Goal: Task Accomplishment & Management: Manage account settings

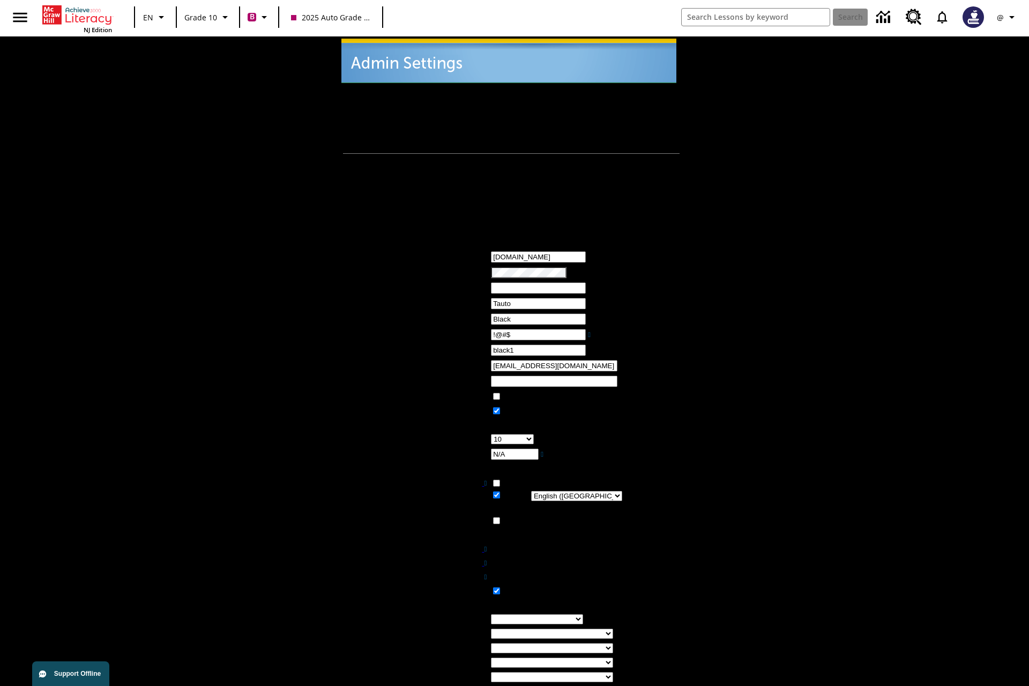
type input "!@#$"
click at [1008, 17] on icon "Profile/Settings" at bounding box center [1012, 17] width 13 height 13
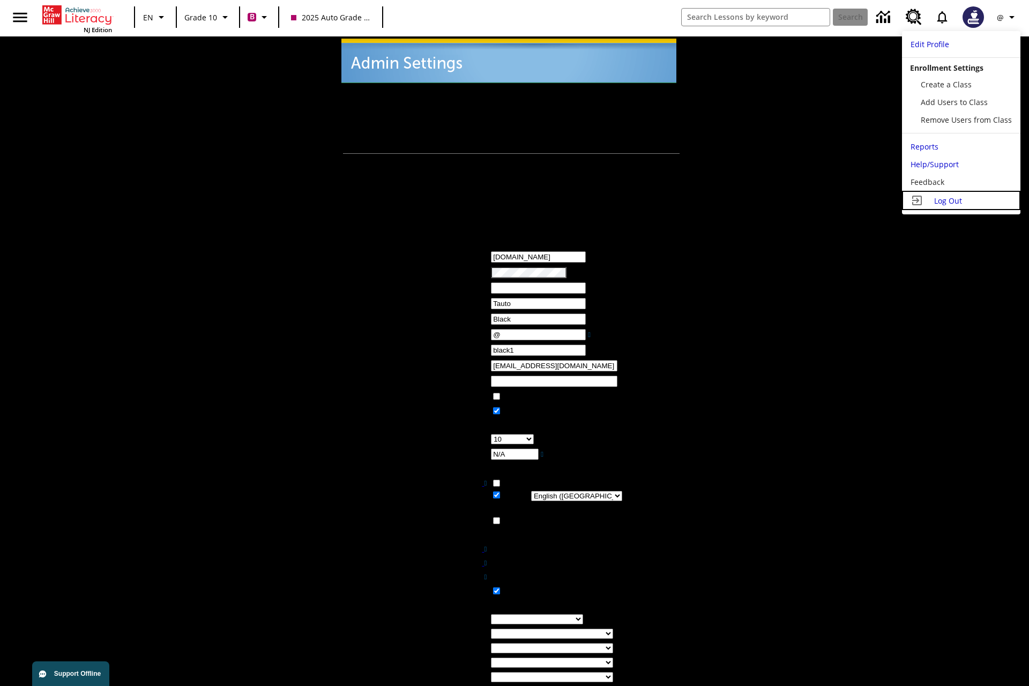
click at [961, 201] on span "Log Out" at bounding box center [948, 201] width 28 height 10
